Goal: Transaction & Acquisition: Purchase product/service

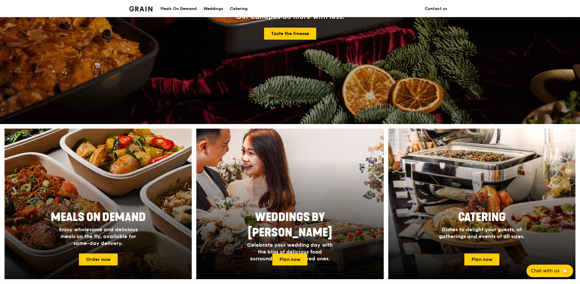
scroll to position [114, 0]
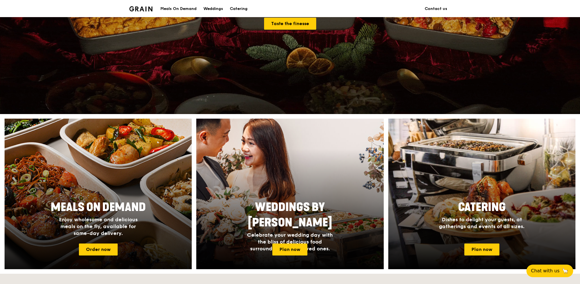
click at [109, 218] on span "Enjoy wholesome and delicious meals on the fly, available for same-day delivery." at bounding box center [98, 226] width 79 height 20
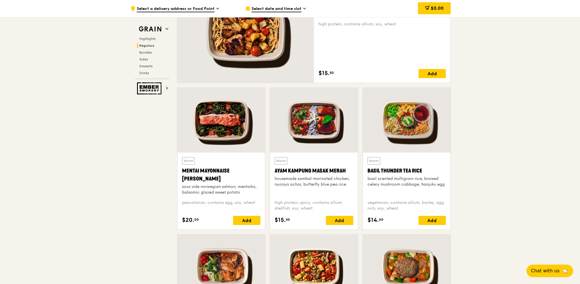
scroll to position [427, 0]
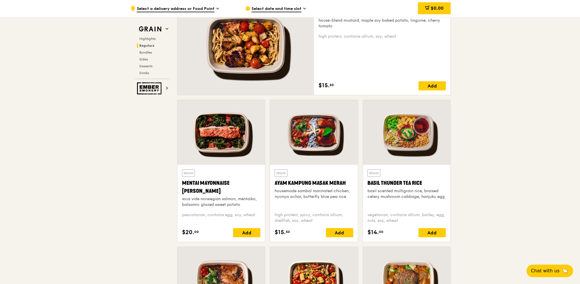
click at [245, 186] on div "Mentai Mayonnaise [PERSON_NAME]" at bounding box center [221, 187] width 78 height 16
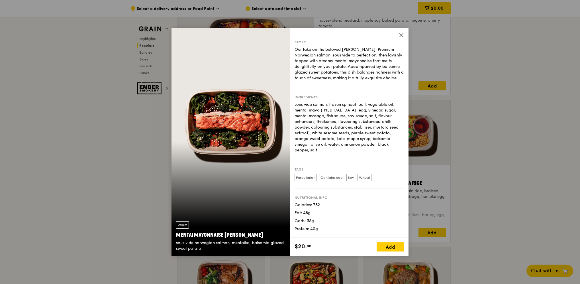
click at [398, 36] on div "Story Our take on the beloved mentaiko salmon. Premium Norwegian salmon, sous v…" at bounding box center [349, 133] width 119 height 210
click at [402, 36] on icon at bounding box center [401, 34] width 3 height 3
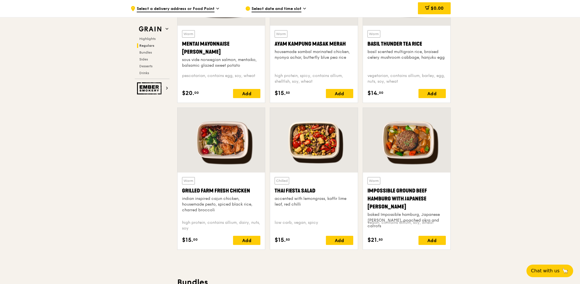
scroll to position [570, 0]
